Goal: Information Seeking & Learning: Learn about a topic

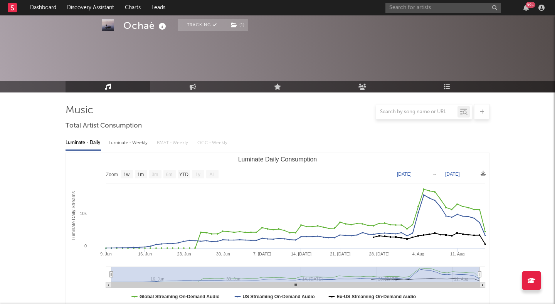
select select "1w"
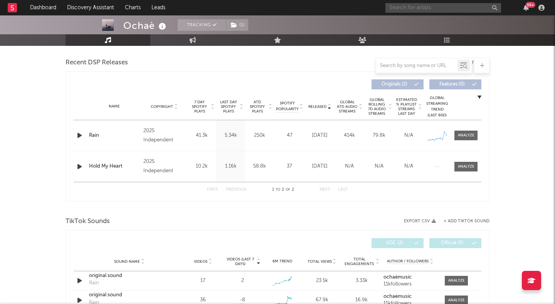
click at [415, 9] on input "text" at bounding box center [444, 8] width 116 height 10
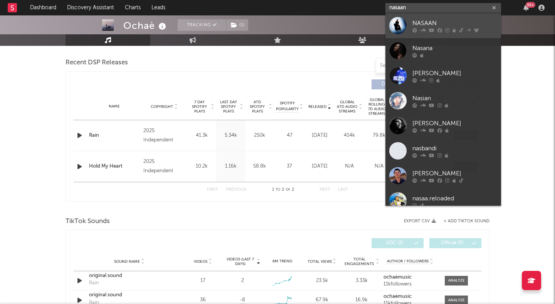
type input "nasaan"
click at [419, 20] on div "NASAAN" at bounding box center [455, 23] width 85 height 9
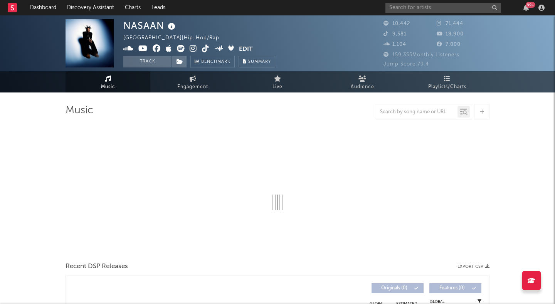
select select "6m"
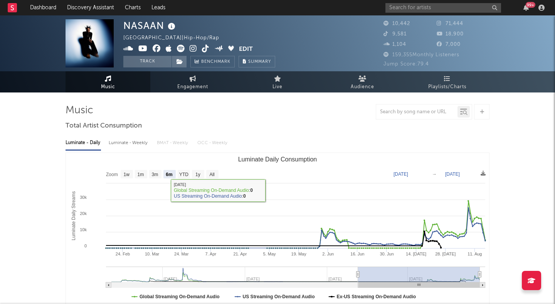
click at [118, 145] on div "Luminate - Weekly" at bounding box center [129, 143] width 40 height 13
select select "6m"
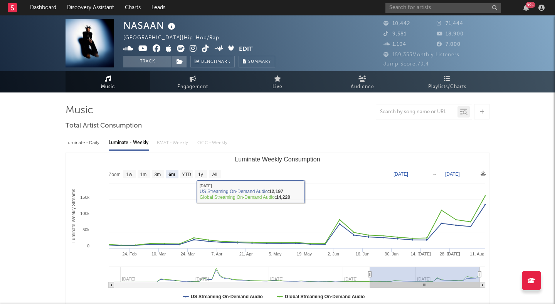
click at [93, 140] on div "Luminate - Daily" at bounding box center [83, 143] width 35 height 13
select select "6m"
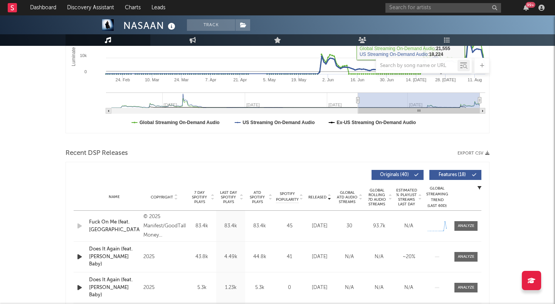
scroll to position [192, 0]
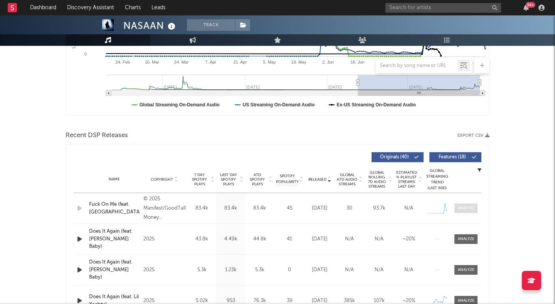
click at [465, 207] on div at bounding box center [466, 209] width 17 height 6
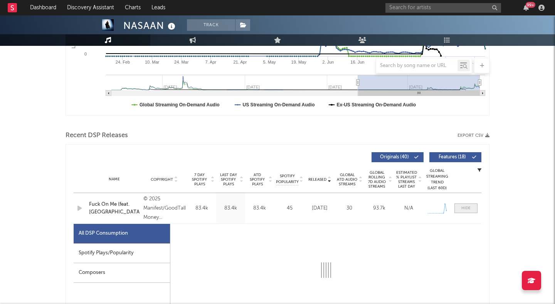
select select "1w"
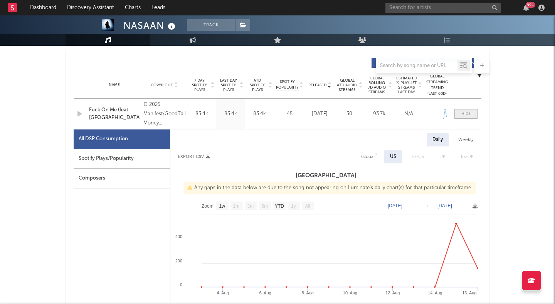
scroll to position [290, 0]
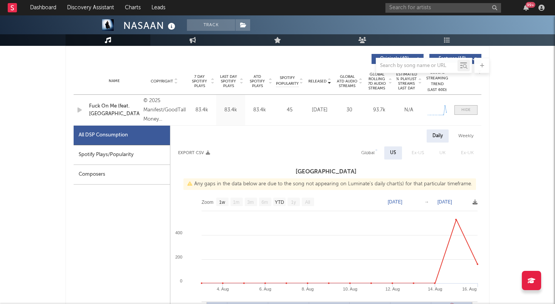
click at [459, 111] on span at bounding box center [466, 110] width 23 height 10
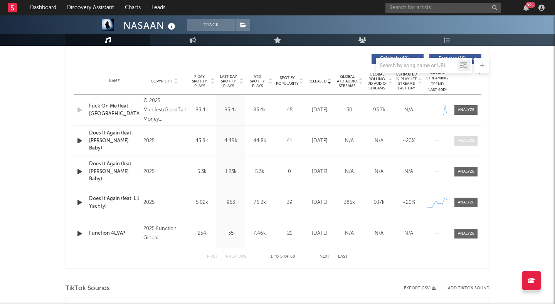
click at [462, 143] on div at bounding box center [466, 141] width 17 height 6
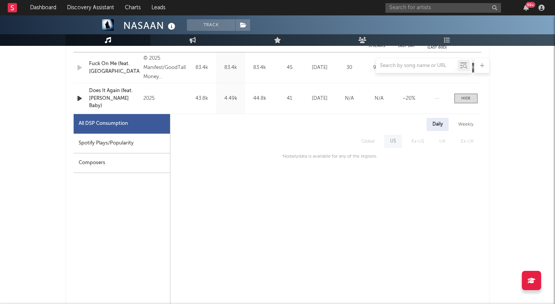
scroll to position [292, 0]
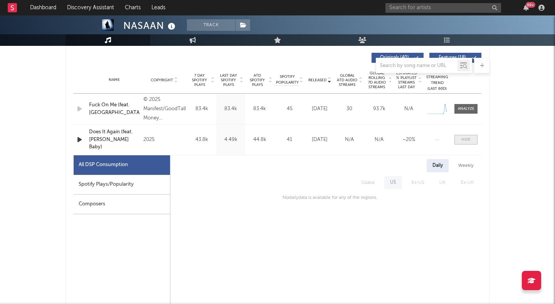
click at [467, 143] on span at bounding box center [466, 140] width 23 height 10
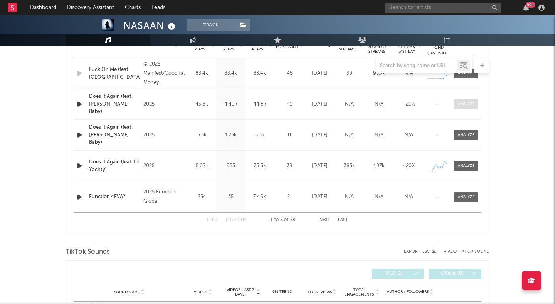
scroll to position [328, 0]
click at [466, 162] on span at bounding box center [466, 165] width 23 height 10
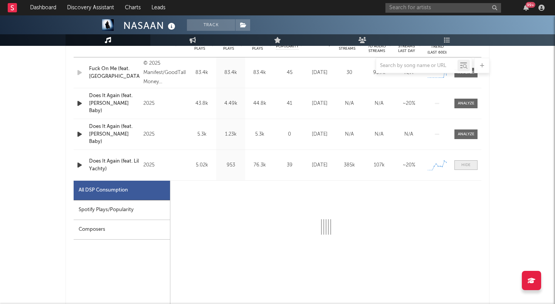
select select "1w"
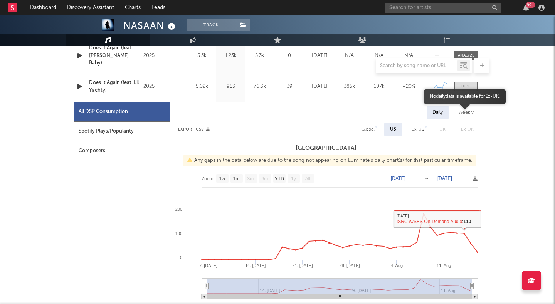
scroll to position [405, 0]
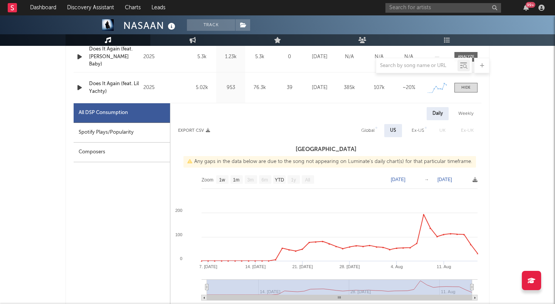
click at [465, 112] on div "Weekly" at bounding box center [466, 113] width 27 height 13
select select "1w"
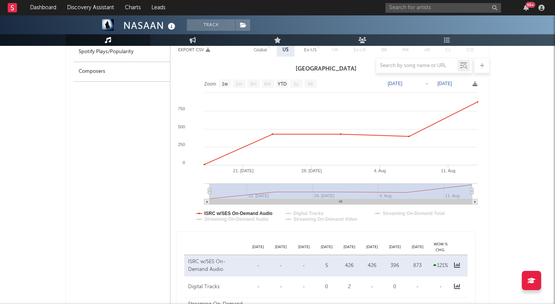
scroll to position [507, 0]
